Goal: Entertainment & Leisure: Browse casually

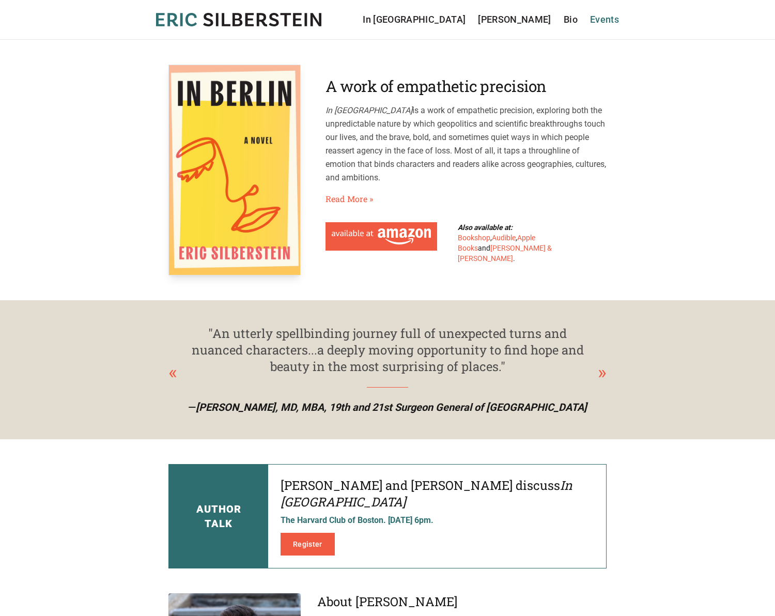
click at [597, 13] on link "Events" at bounding box center [604, 19] width 29 height 14
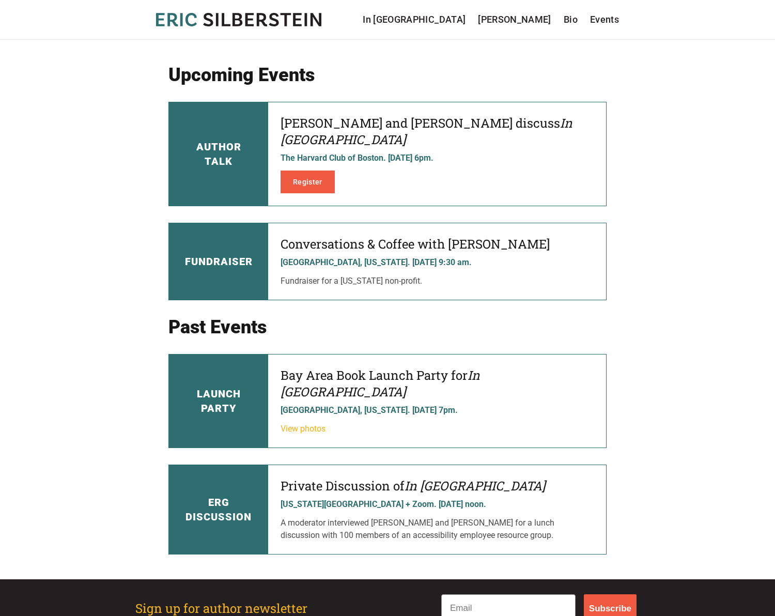
click at [300, 424] on link "View photos" at bounding box center [303, 429] width 45 height 10
